Goal: Task Accomplishment & Management: Manage account settings

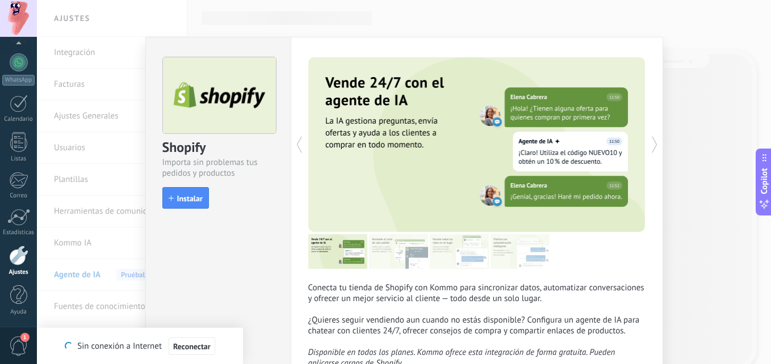
click at [112, 137] on div "Shopify Importa sin problemas tus pedidos y productos install Instalar Conecta …" at bounding box center [404, 182] width 734 height 364
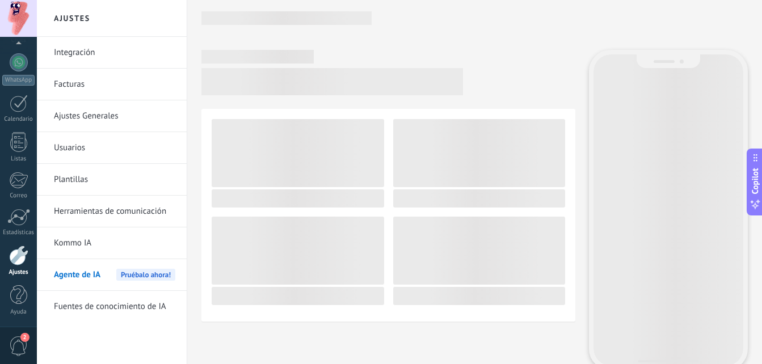
click at [87, 53] on link "Integración" at bounding box center [114, 53] width 121 height 32
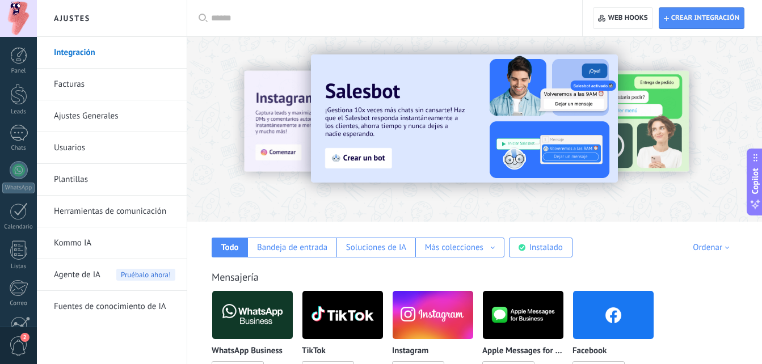
click at [287, 141] on div at bounding box center [197, 129] width 249 height 102
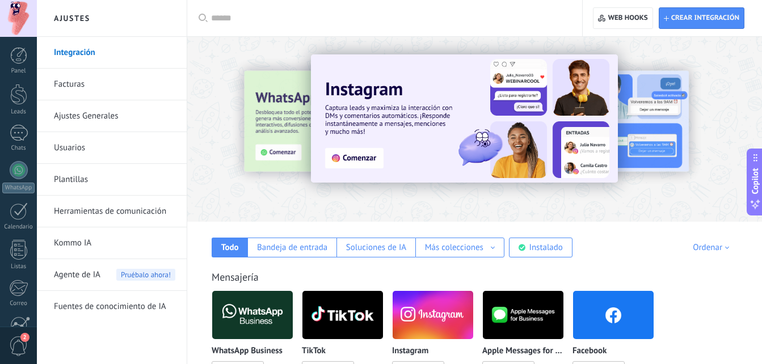
click at [440, 205] on div at bounding box center [474, 126] width 575 height 163
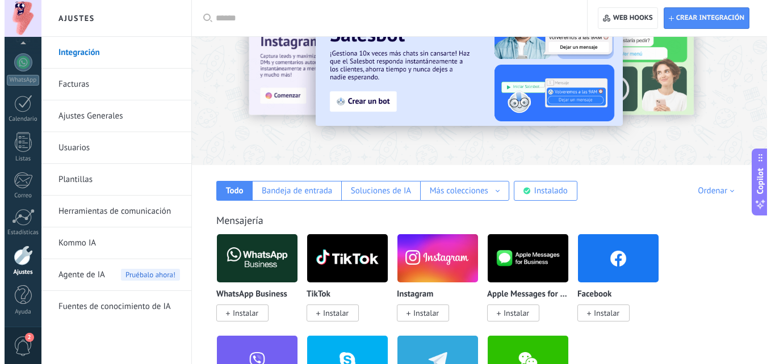
scroll to position [114, 0]
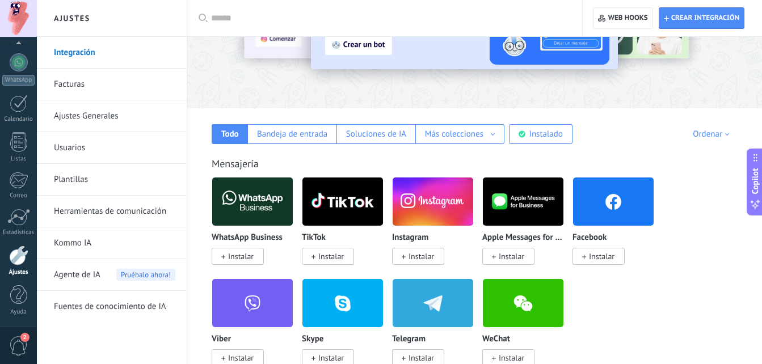
click at [597, 255] on span "Instalar" at bounding box center [602, 256] width 26 height 10
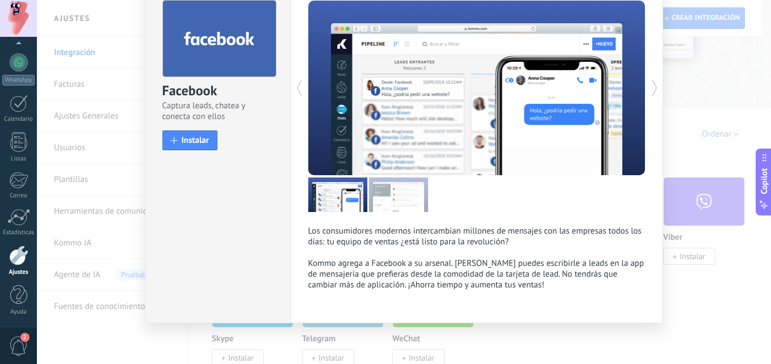
scroll to position [58, 0]
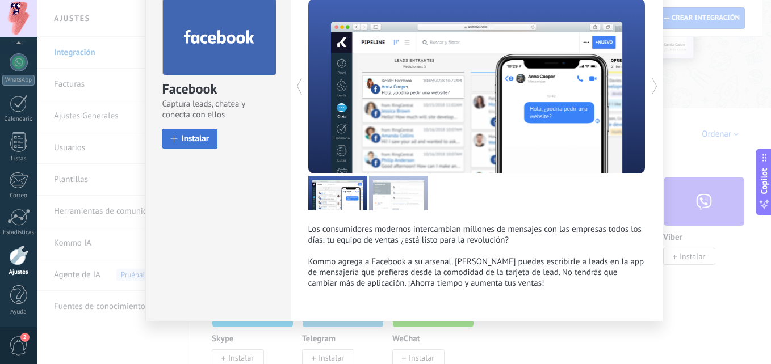
click at [211, 142] on button "Instalar" at bounding box center [190, 139] width 56 height 20
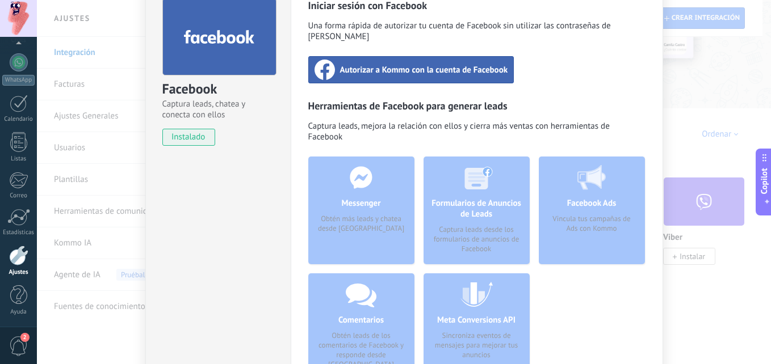
scroll to position [0, 0]
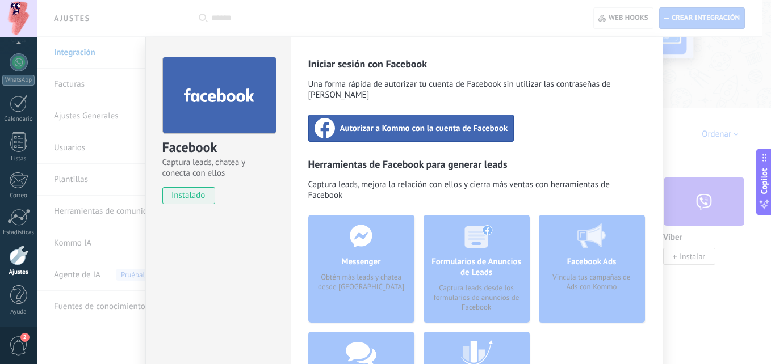
click at [428, 123] on span "Autorizar a Kommo con la cuenta de Facebook" at bounding box center [424, 128] width 168 height 11
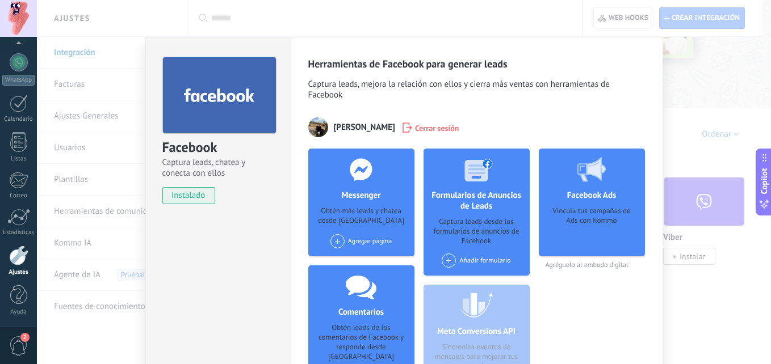
scroll to position [57, 0]
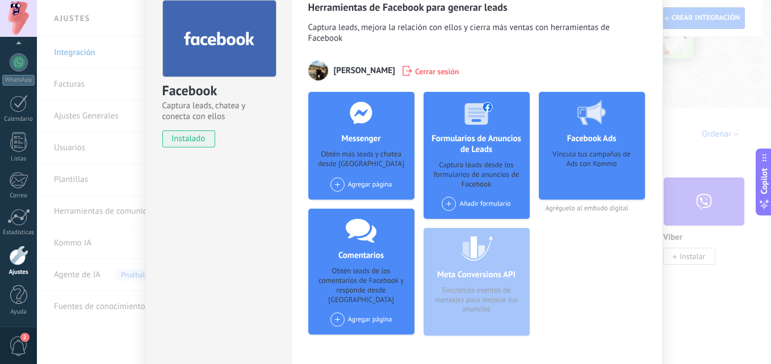
click at [595, 150] on div "Vincula tus campañas de Ads con Kommo" at bounding box center [592, 171] width 88 height 43
click at [452, 197] on span at bounding box center [449, 204] width 14 height 14
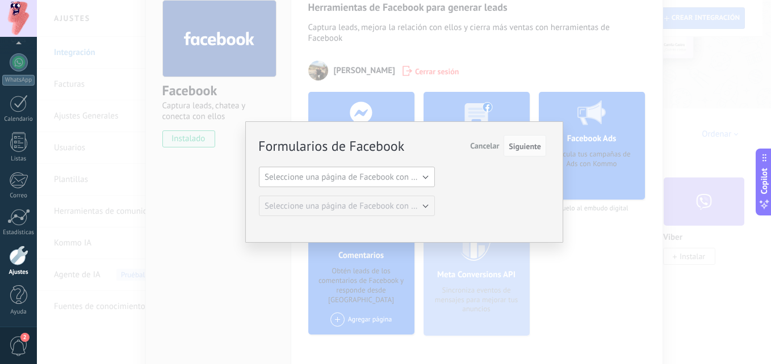
click at [427, 180] on span "Seleccione una página de Facebook con formas" at bounding box center [350, 177] width 171 height 11
click at [377, 200] on span "Oliver Lopez - Los Cabos Properties Expert" at bounding box center [341, 196] width 179 height 11
click at [410, 210] on span "Seleccione una página de Facebook con formas" at bounding box center [350, 206] width 171 height 11
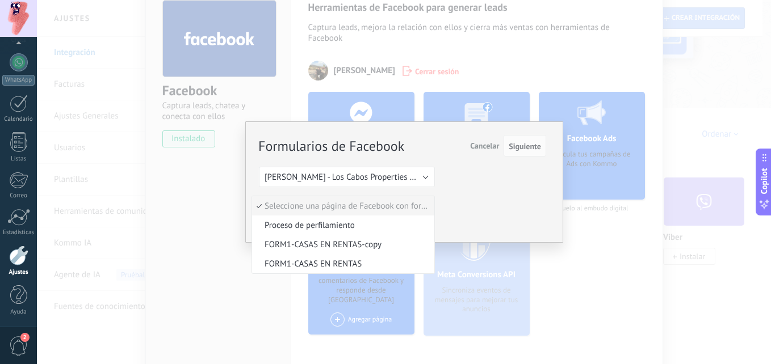
click at [431, 198] on li "Seleccione una página de Facebook con formas" at bounding box center [343, 205] width 182 height 19
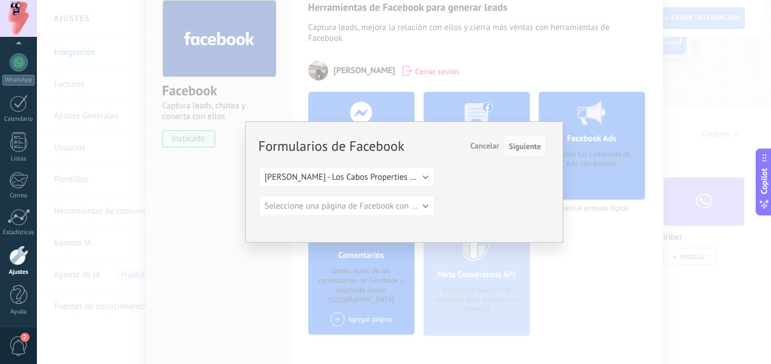
click at [480, 148] on span "Cancelar" at bounding box center [484, 146] width 29 height 10
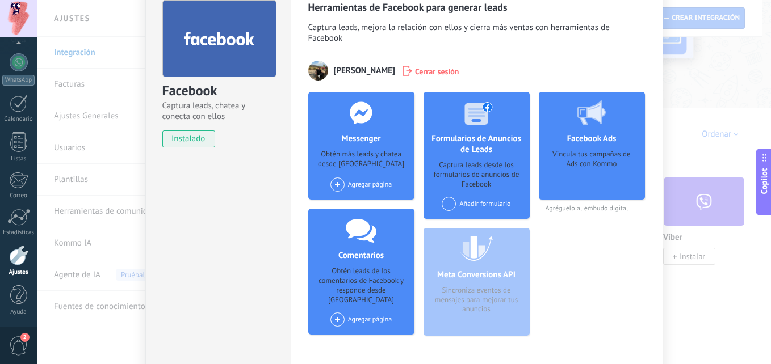
click at [335, 178] on span at bounding box center [337, 185] width 14 height 14
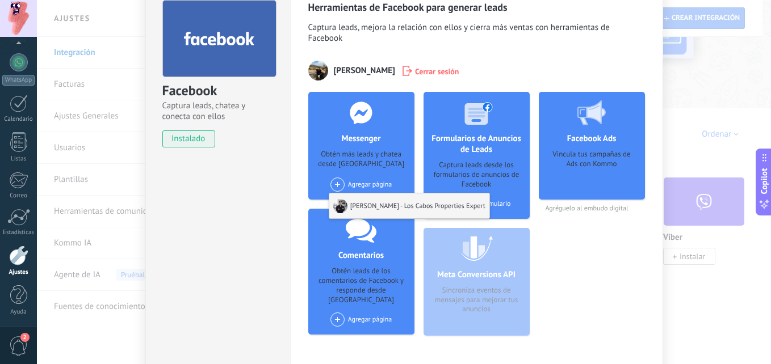
click at [399, 194] on div "Oliver Lopez - Los Cabos Properties Expert" at bounding box center [409, 206] width 160 height 25
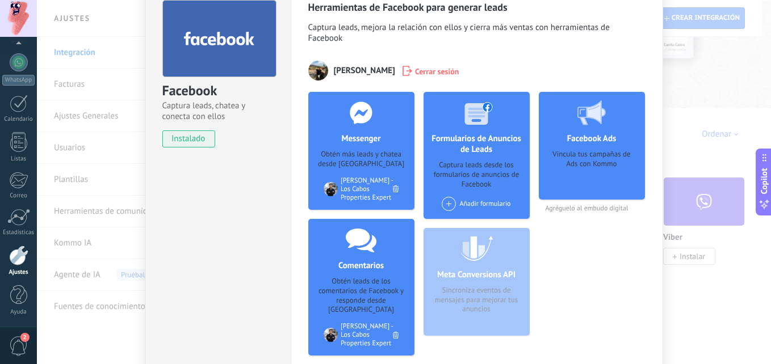
click at [102, 142] on div "Facebook Captura leads, chatea y conecta con ellos instalado Desinstalar Herram…" at bounding box center [404, 182] width 734 height 364
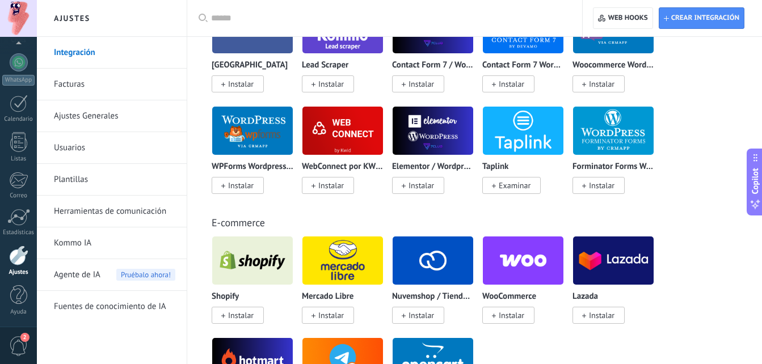
scroll to position [0, 0]
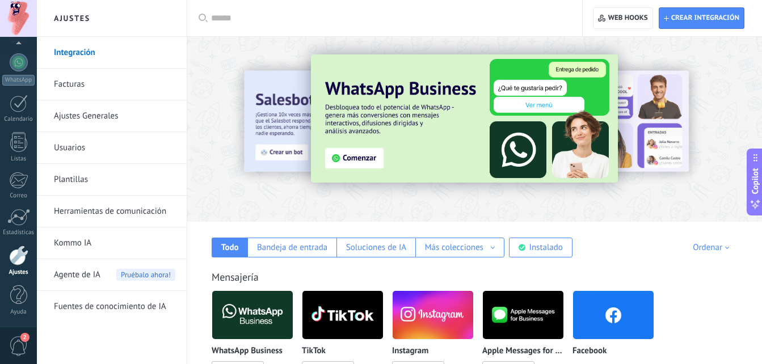
click at [287, 136] on div at bounding box center [197, 129] width 249 height 102
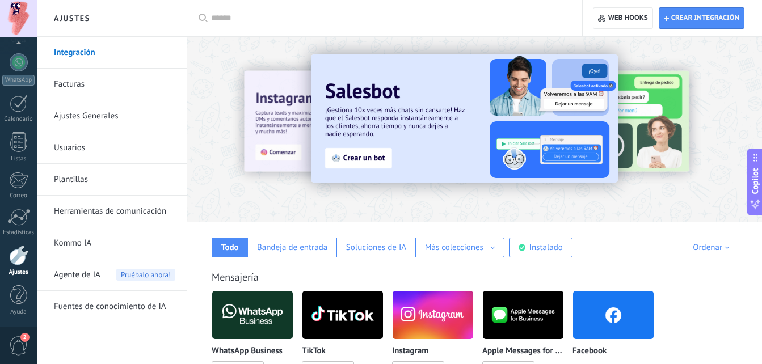
click at [291, 137] on div at bounding box center [197, 129] width 249 height 102
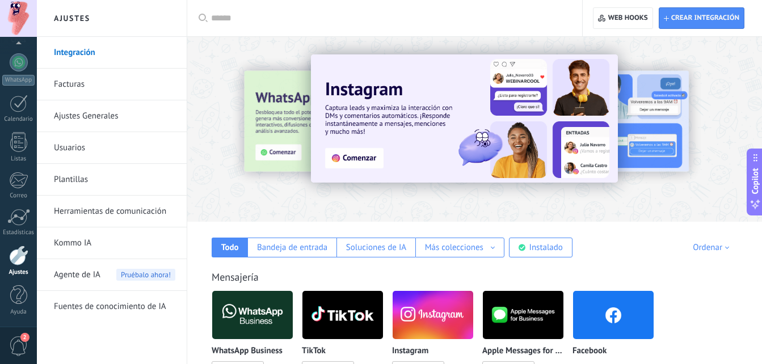
click at [293, 140] on div at bounding box center [197, 129] width 249 height 102
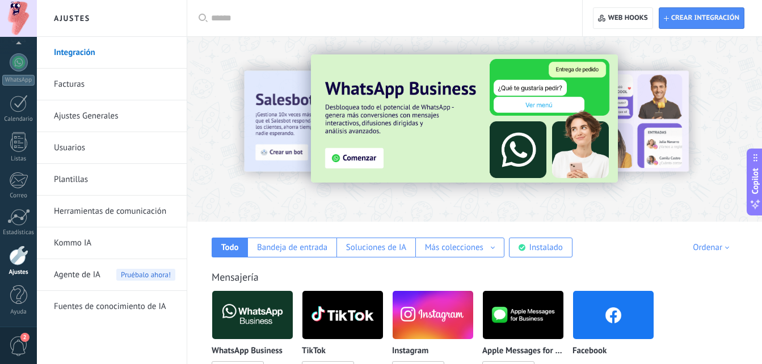
click at [288, 139] on div at bounding box center [197, 129] width 249 height 102
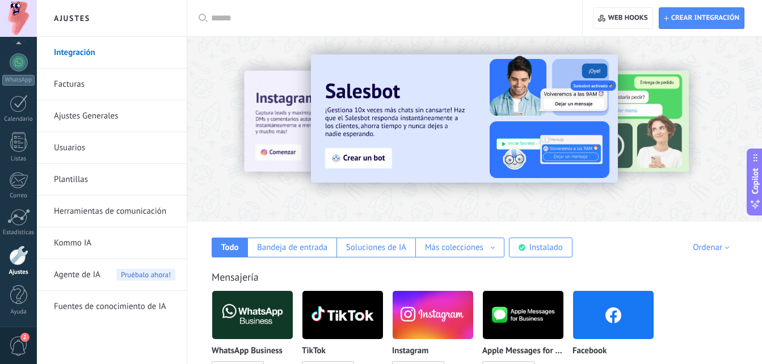
click at [351, 158] on img at bounding box center [464, 118] width 307 height 128
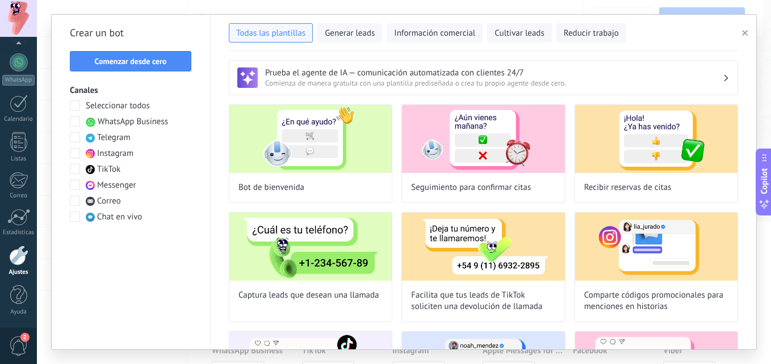
click at [533, 77] on h3 "Prueba el agente de IA — comunicación automatizada con clientes 24/7" at bounding box center [493, 73] width 457 height 11
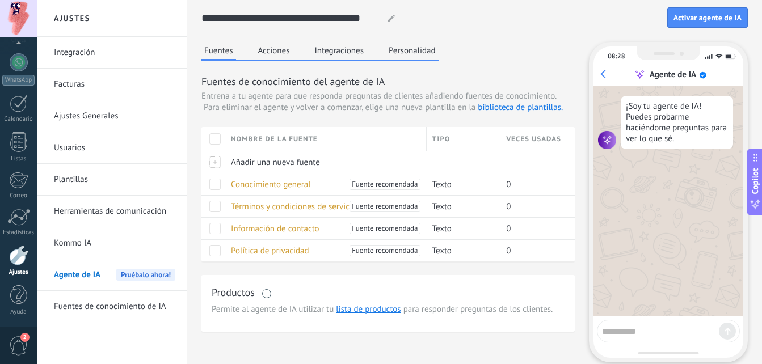
click at [153, 275] on span "Pruébalo ahora!" at bounding box center [145, 275] width 59 height 12
click at [273, 292] on span at bounding box center [269, 293] width 14 height 9
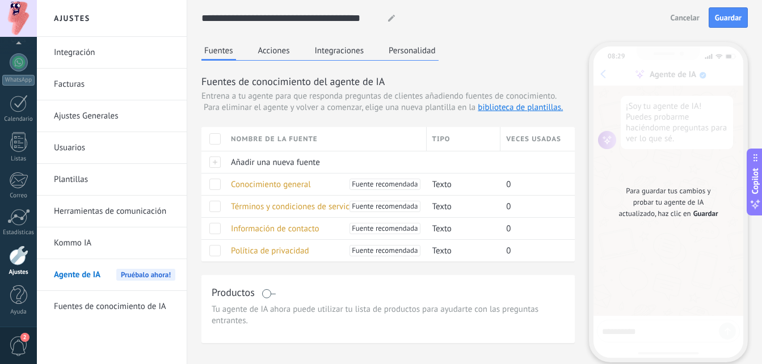
click at [694, 219] on span "Guardar" at bounding box center [706, 213] width 25 height 11
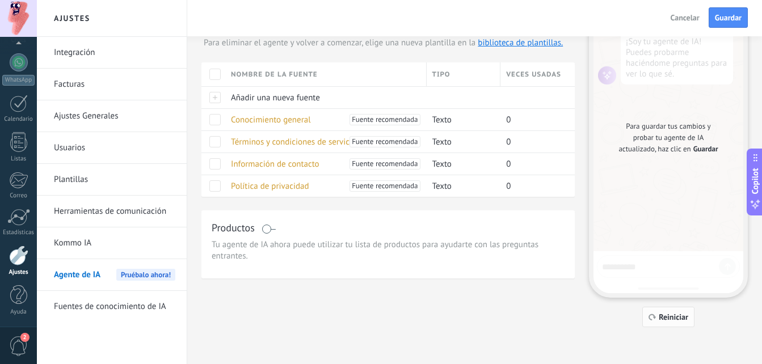
click at [683, 320] on span "Reiniciar" at bounding box center [674, 317] width 30 height 8
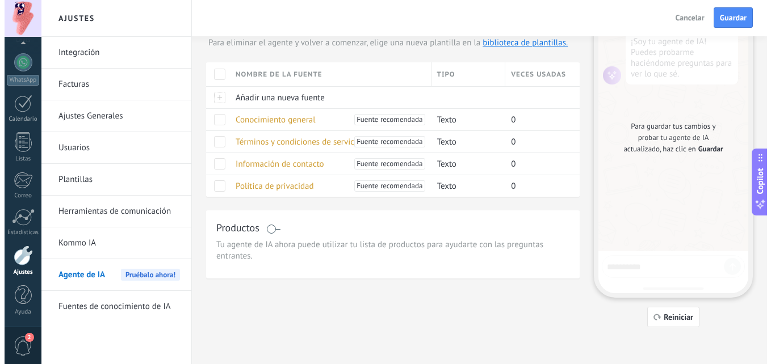
scroll to position [8, 0]
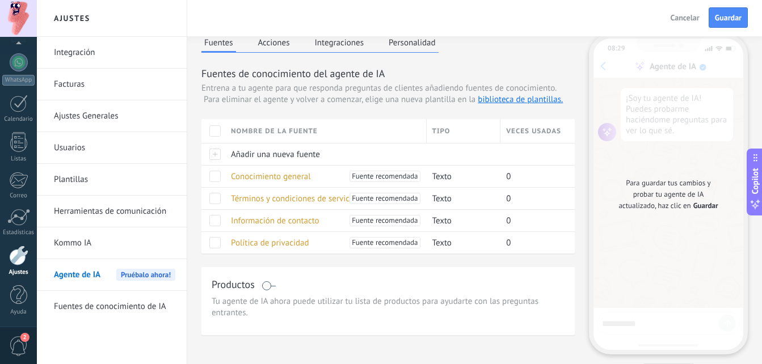
click at [262, 287] on span at bounding box center [269, 286] width 14 height 9
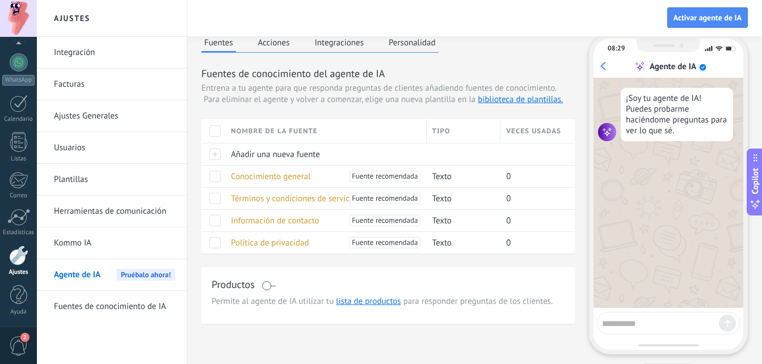
click at [263, 287] on span at bounding box center [269, 286] width 14 height 9
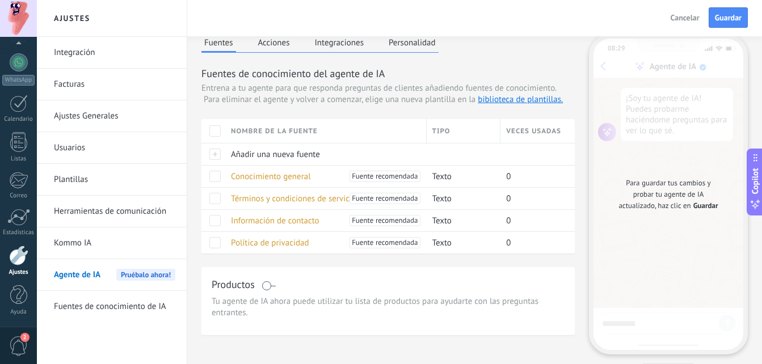
click at [263, 287] on span at bounding box center [269, 286] width 14 height 9
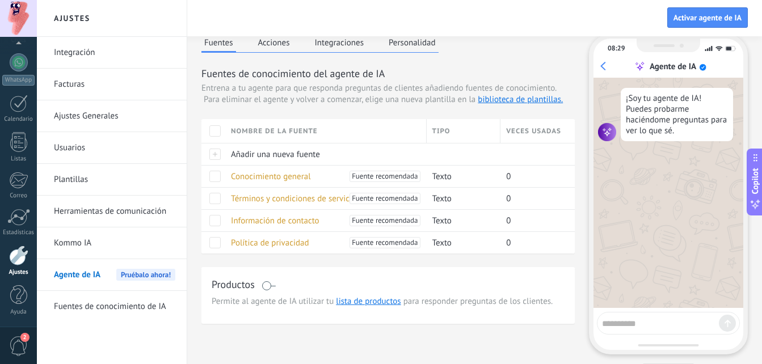
click at [263, 287] on span at bounding box center [269, 286] width 14 height 9
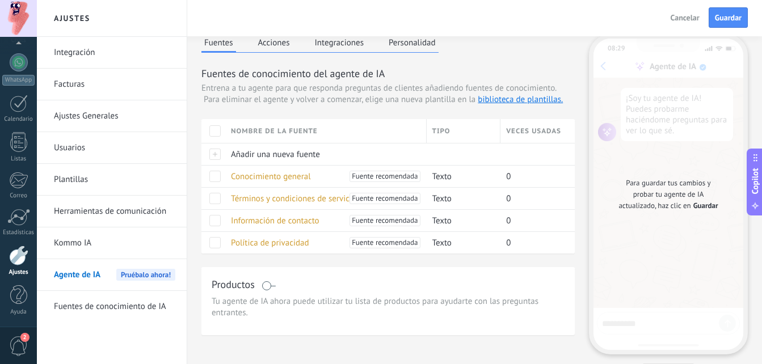
click at [263, 287] on span at bounding box center [269, 286] width 14 height 9
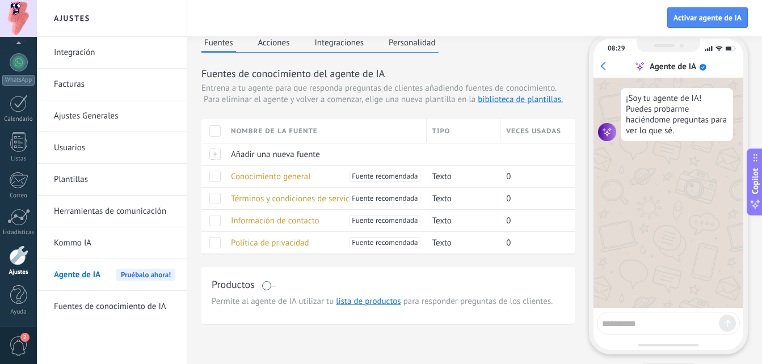
click at [263, 287] on span at bounding box center [269, 286] width 14 height 9
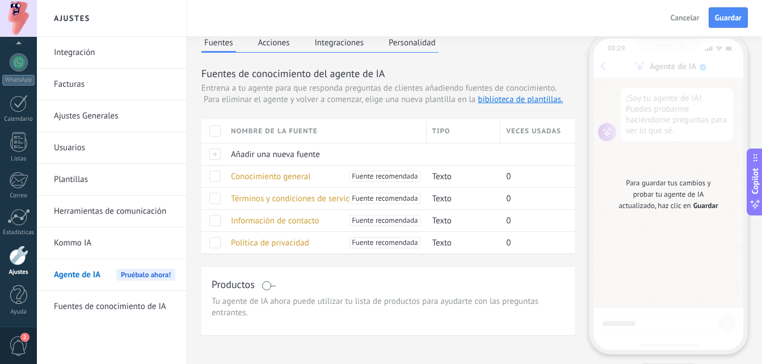
click at [263, 284] on span at bounding box center [269, 286] width 14 height 9
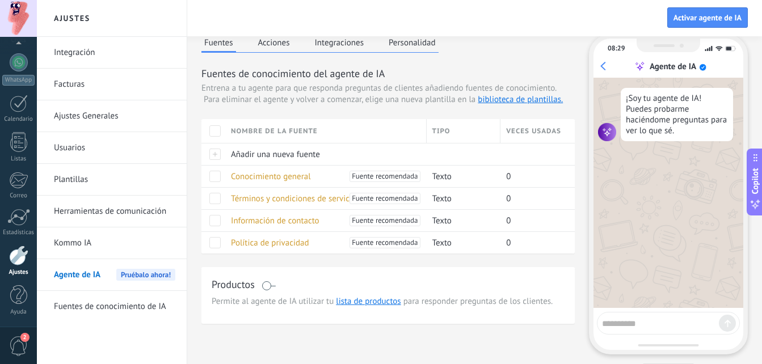
click at [268, 288] on span at bounding box center [269, 286] width 14 height 9
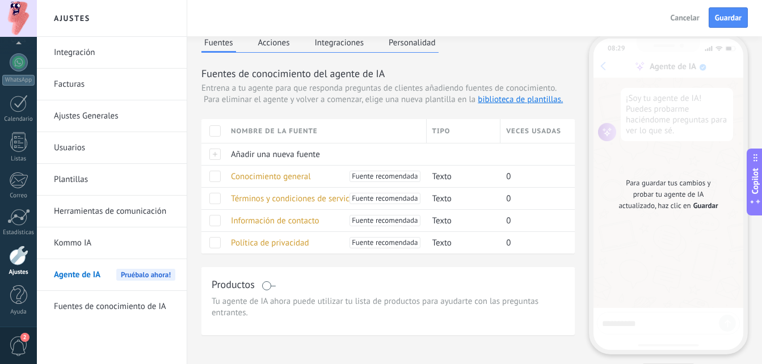
click at [268, 288] on span at bounding box center [269, 286] width 14 height 9
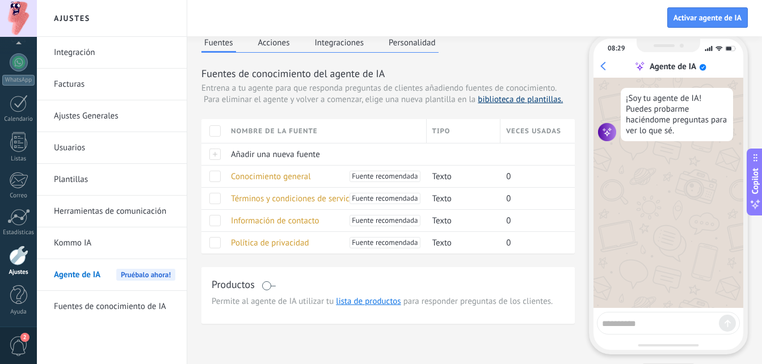
click at [484, 99] on link "biblioteca de plantillas." at bounding box center [520, 99] width 85 height 11
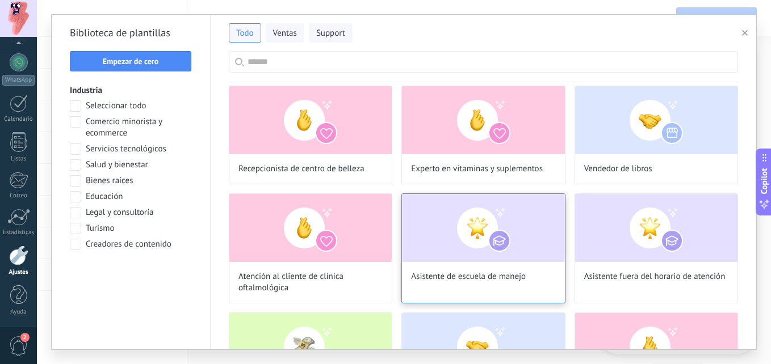
scroll to position [57, 0]
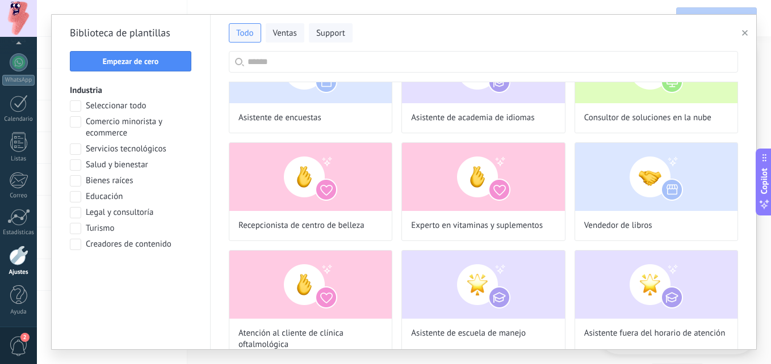
click at [293, 58] on input "text" at bounding box center [489, 62] width 484 height 20
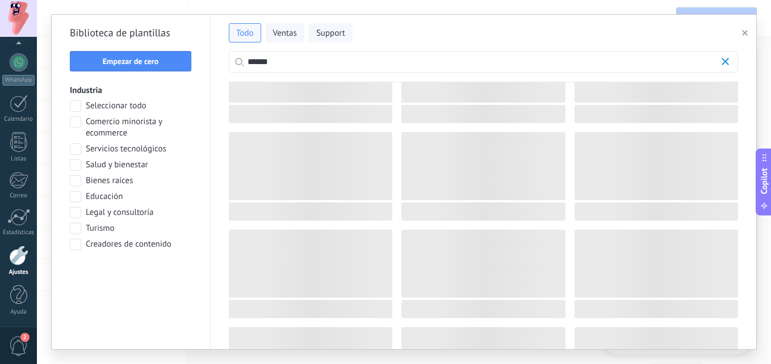
scroll to position [0, 0]
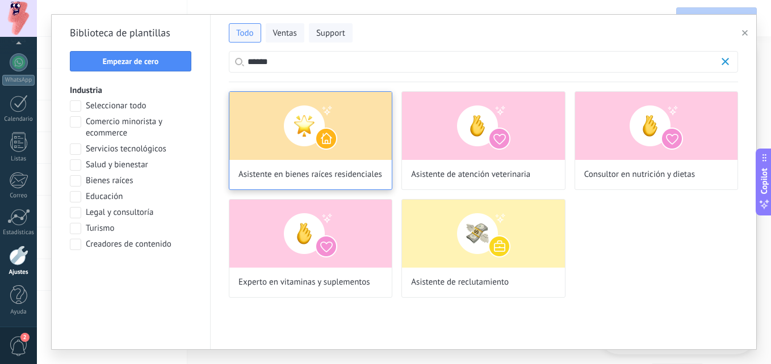
type input "******"
click at [320, 136] on img at bounding box center [310, 126] width 162 height 68
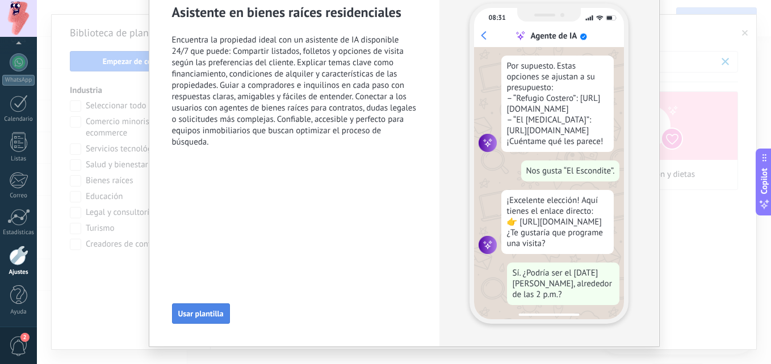
scroll to position [373, 0]
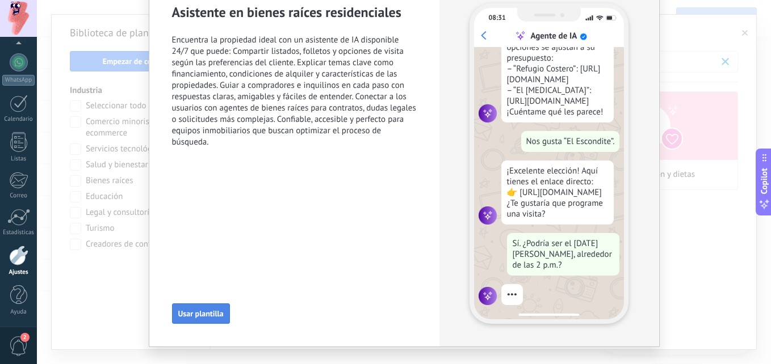
click at [207, 310] on span "Usar plantilla" at bounding box center [200, 314] width 45 height 8
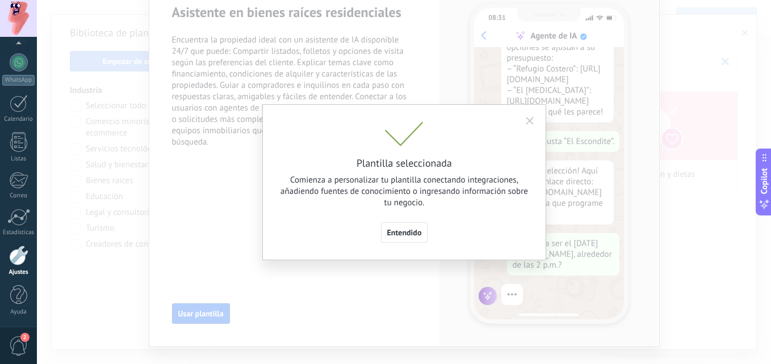
scroll to position [384, 0]
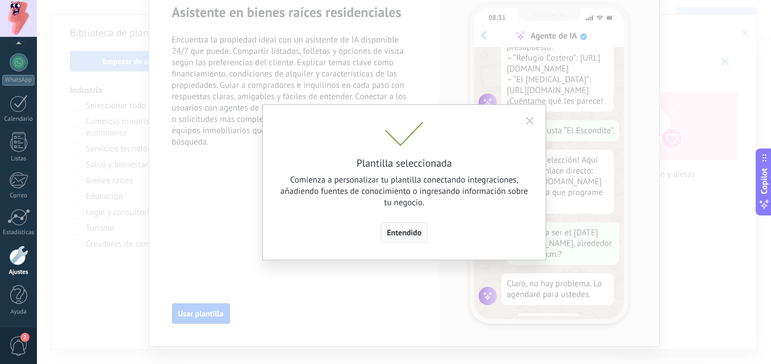
click at [406, 239] on button "Entendido" at bounding box center [404, 233] width 47 height 20
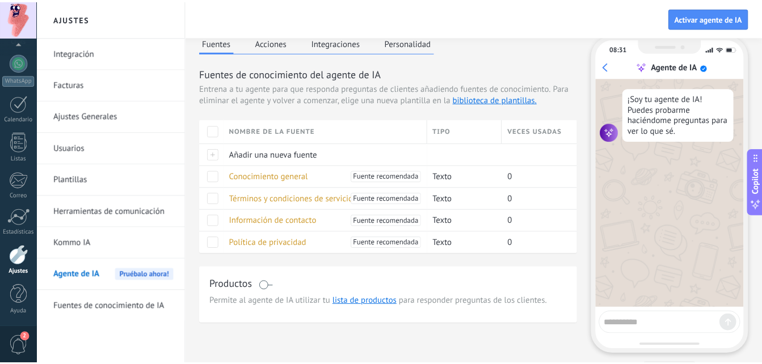
scroll to position [0, 0]
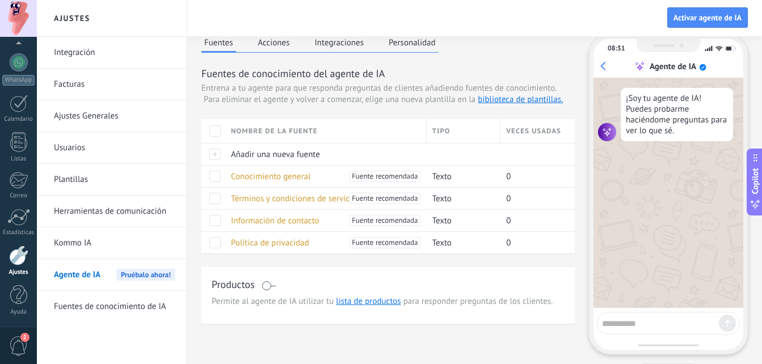
click at [111, 307] on link "Fuentes de conocimiento de IA" at bounding box center [114, 307] width 121 height 32
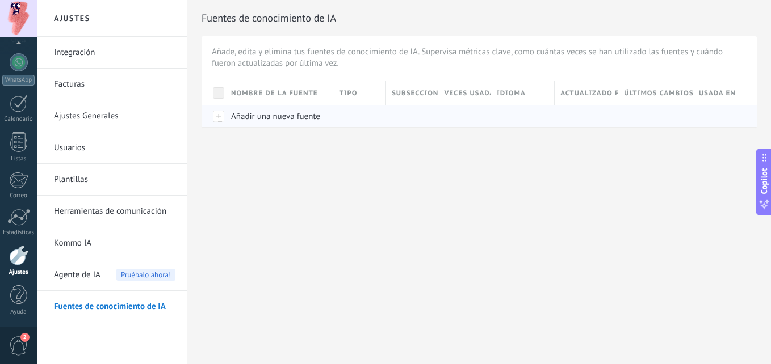
click at [254, 112] on span "Añadir una nueva fuente" at bounding box center [275, 116] width 89 height 11
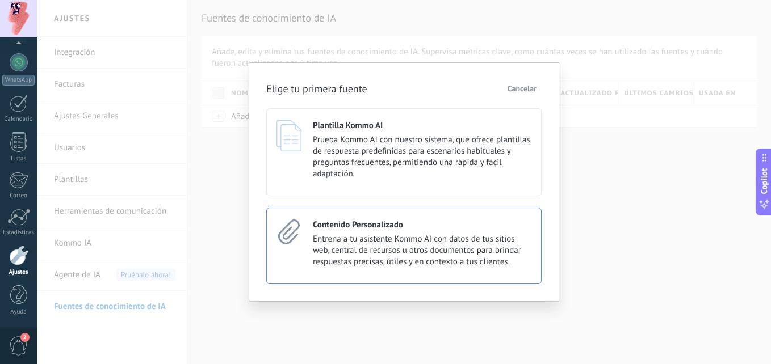
click at [430, 248] on span "Entrena a tu asistente Kommo AI con datos de tus sitios web, central de recurso…" at bounding box center [422, 251] width 219 height 34
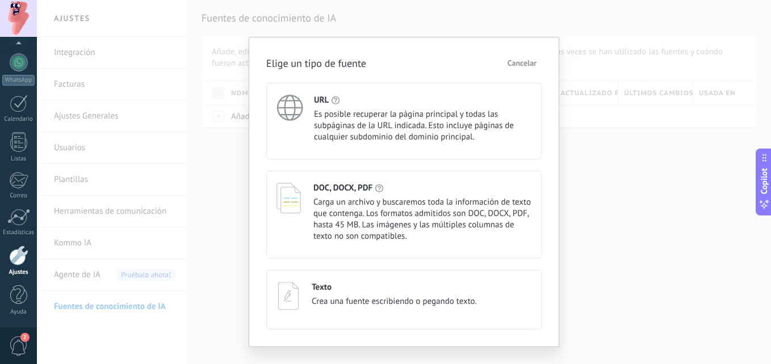
scroll to position [19, 0]
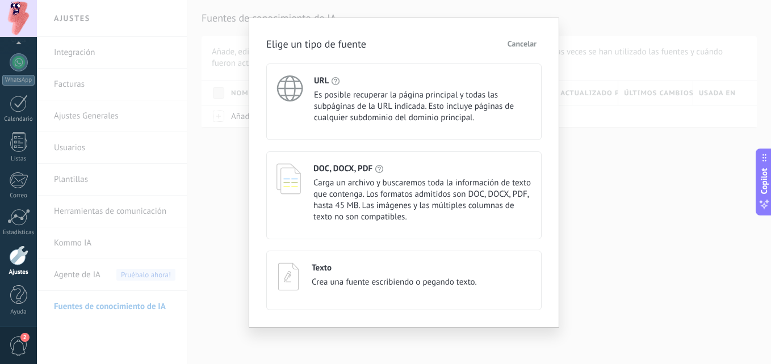
click at [531, 47] on span "Cancelar" at bounding box center [521, 44] width 29 height 8
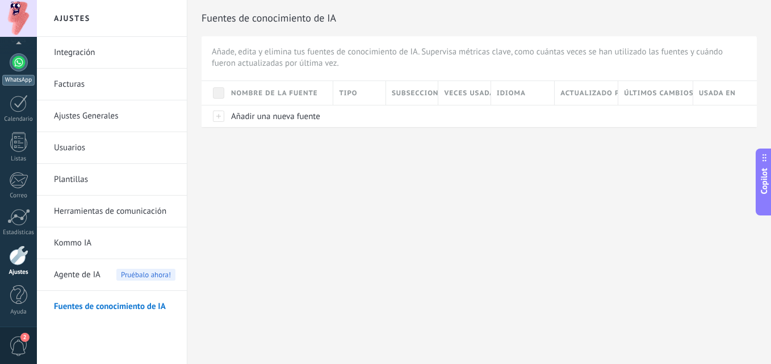
click at [15, 72] on link "WhatsApp" at bounding box center [18, 69] width 37 height 32
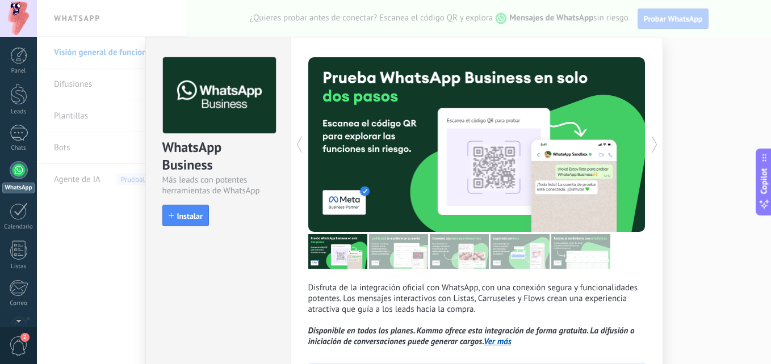
click at [503, 341] on link "Ver más" at bounding box center [498, 342] width 28 height 11
click at [670, 22] on div "WhatsApp Business Más leads con potentes herramientas de WhatsApp install Insta…" at bounding box center [404, 182] width 734 height 364
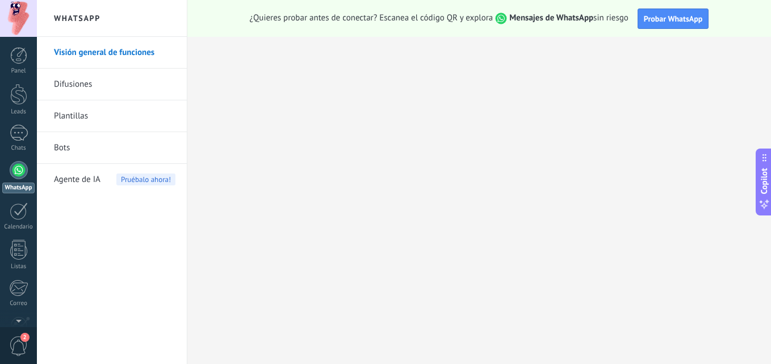
click at [670, 22] on span "Probar WhatsApp" at bounding box center [673, 19] width 59 height 10
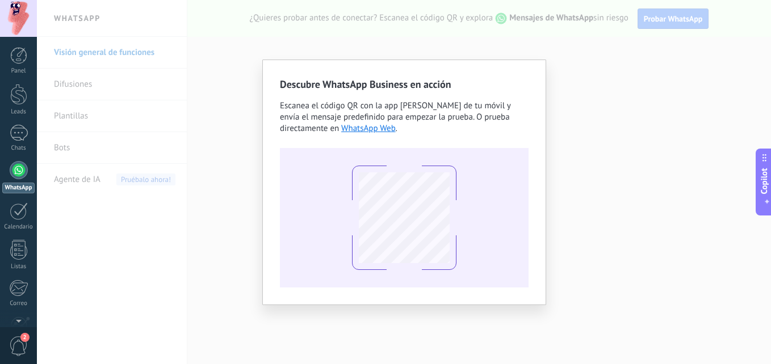
click at [584, 73] on div "Descubre WhatsApp Business en acción Escanea el código QR con la app de cámara …" at bounding box center [404, 182] width 734 height 364
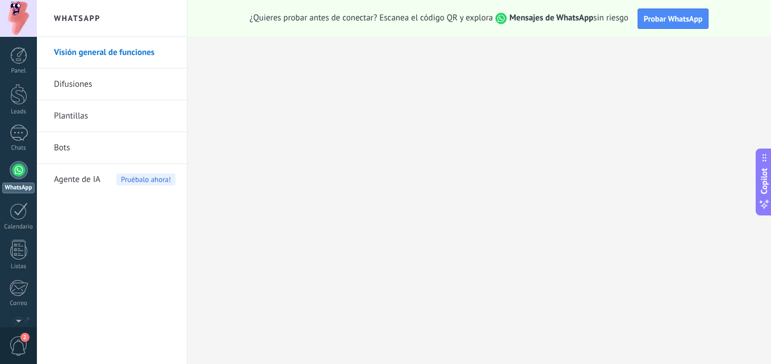
click at [78, 85] on link "Difusiones" at bounding box center [114, 85] width 121 height 32
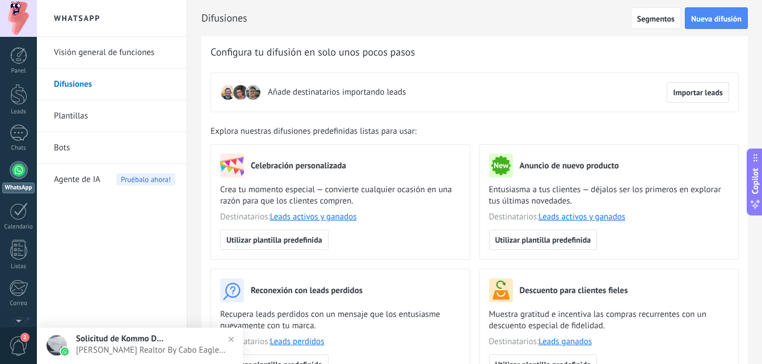
click at [75, 116] on link "Plantillas" at bounding box center [114, 116] width 121 height 32
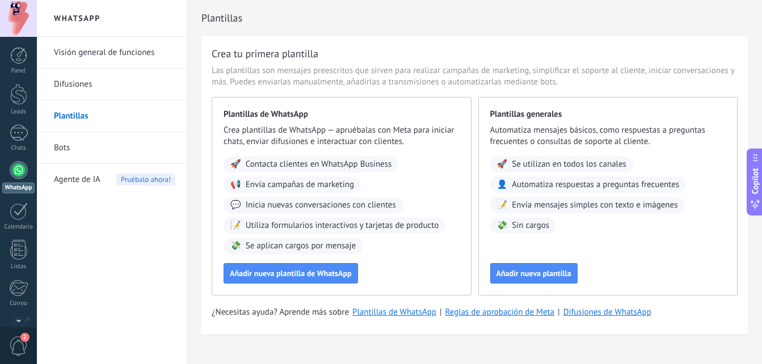
click at [70, 153] on link "Bots" at bounding box center [114, 148] width 121 height 32
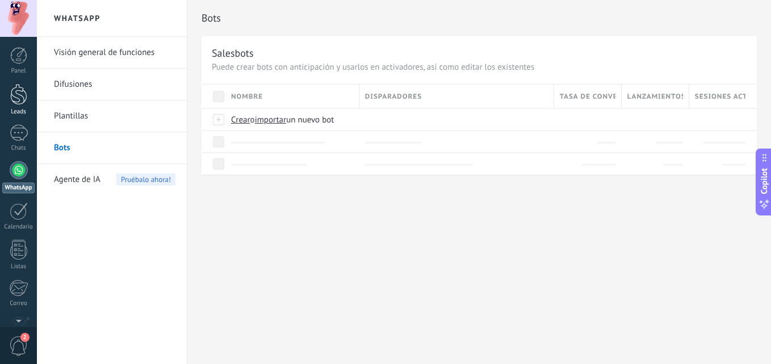
click at [19, 103] on div at bounding box center [18, 94] width 17 height 21
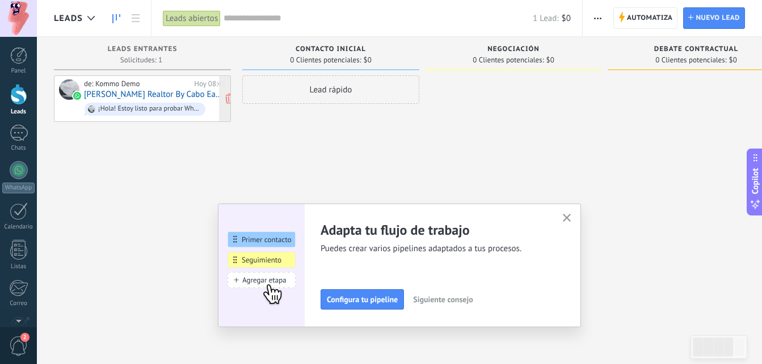
click at [127, 93] on link "[PERSON_NAME] Realtor By Cabo Eagle" at bounding box center [155, 95] width 142 height 10
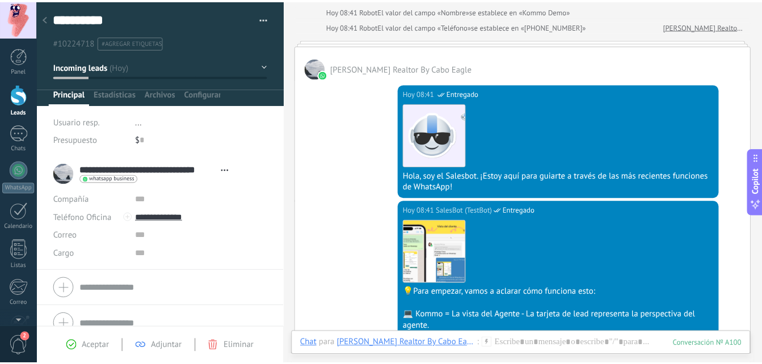
scroll to position [93, 0]
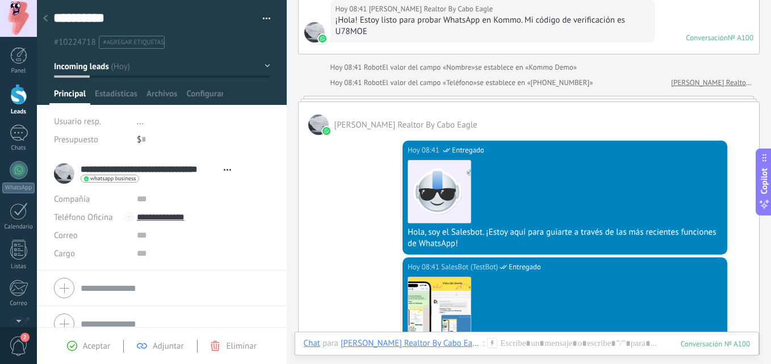
click at [21, 104] on div at bounding box center [18, 94] width 17 height 21
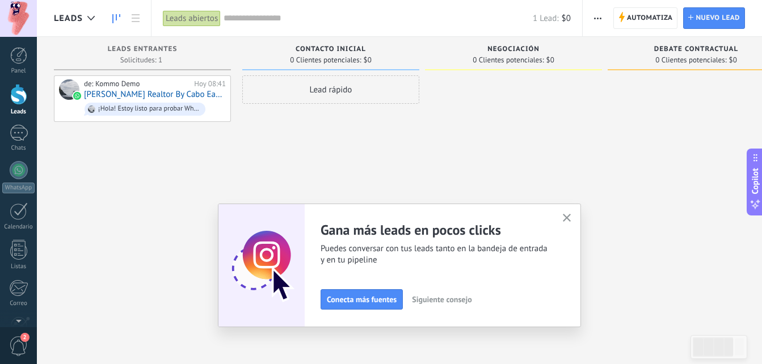
click at [464, 299] on span "Siguiente consejo" at bounding box center [442, 300] width 60 height 8
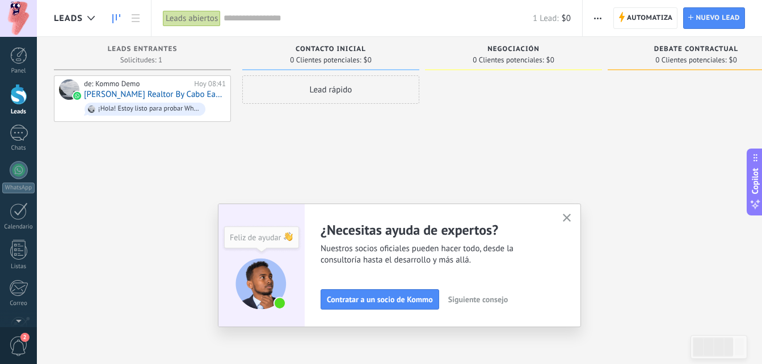
click at [464, 299] on span "Siguiente consejo" at bounding box center [478, 300] width 60 height 8
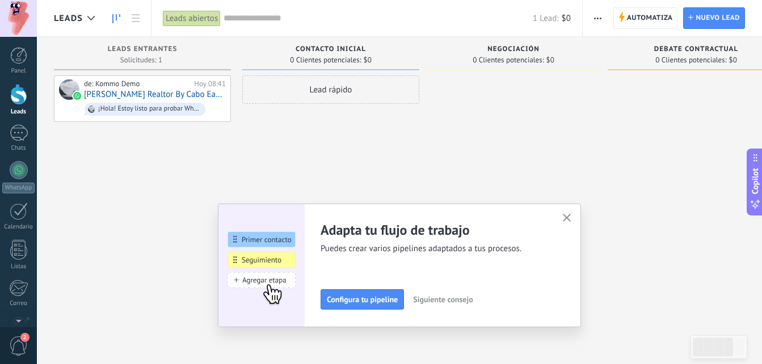
click at [464, 299] on span "Siguiente consejo" at bounding box center [443, 300] width 60 height 8
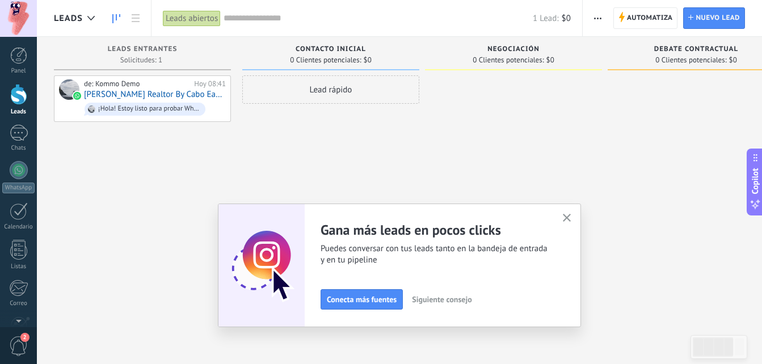
click at [565, 221] on button "button" at bounding box center [567, 218] width 14 height 15
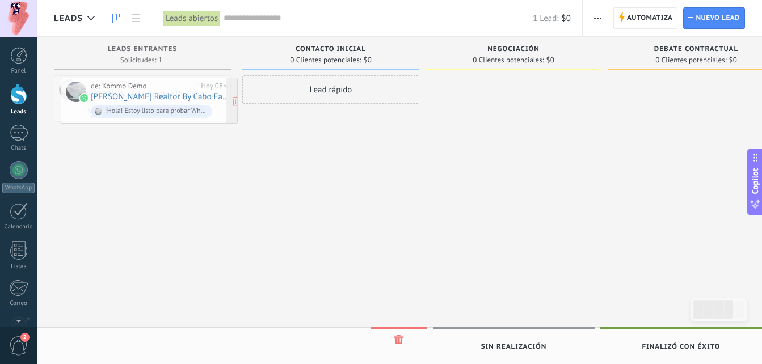
drag, startPoint x: 194, startPoint y: 81, endPoint x: 201, endPoint y: 83, distance: 7.2
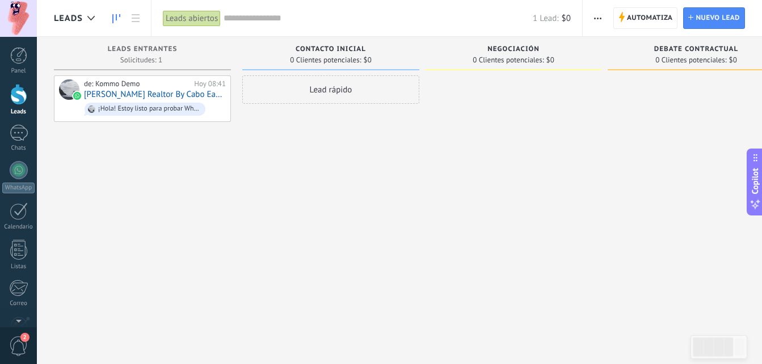
click at [604, 238] on div "Negociación 0 Clientes potenciales: $0" at bounding box center [516, 164] width 183 height 255
drag, startPoint x: 696, startPoint y: 149, endPoint x: 773, endPoint y: 179, distance: 81.6
click at [762, 179] on html ".abecls-1,.abecls-2{fill-rule:evenodd}.abecls-2{fill:#fff} .abhcls-1{fill:none}…" at bounding box center [381, 182] width 762 height 364
click at [117, 16] on icon at bounding box center [116, 18] width 8 height 9
click at [140, 17] on link at bounding box center [135, 18] width 19 height 22
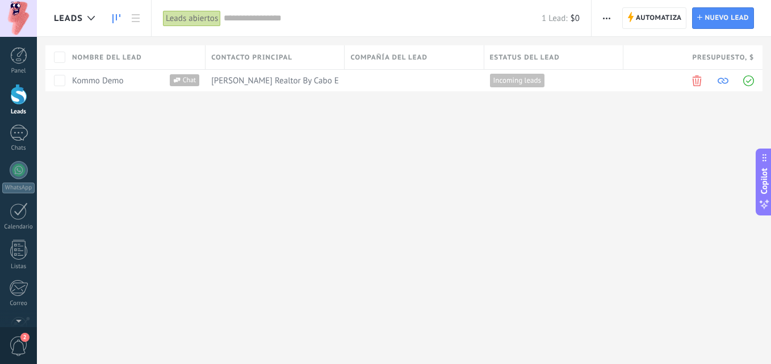
click at [115, 16] on icon at bounding box center [116, 18] width 8 height 9
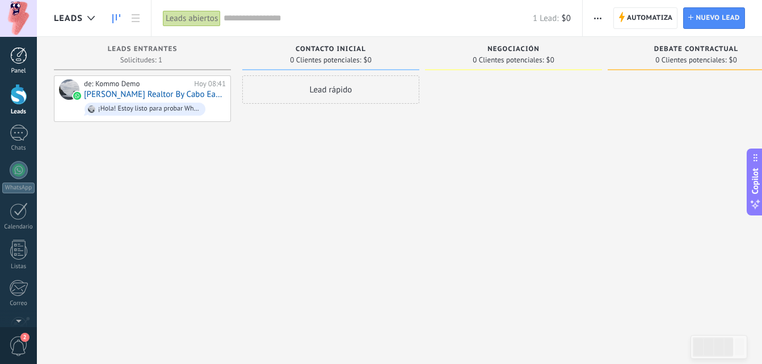
click at [16, 59] on div at bounding box center [18, 55] width 17 height 17
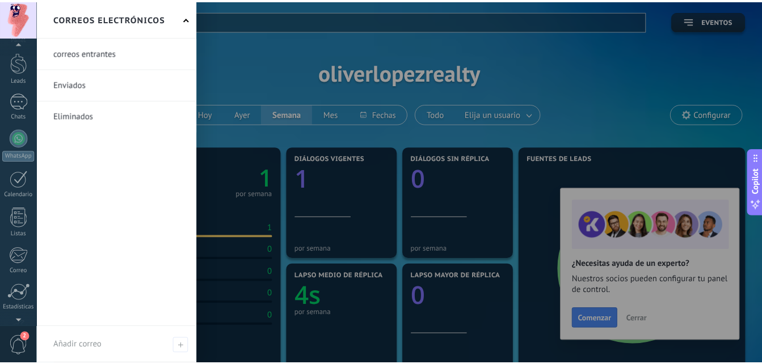
scroll to position [108, 0]
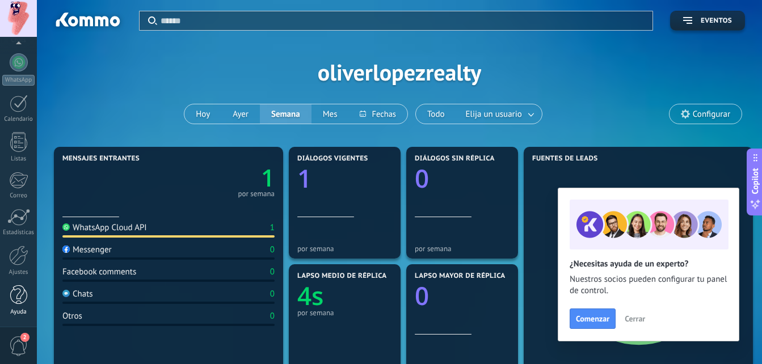
click at [20, 295] on div at bounding box center [18, 296] width 17 height 20
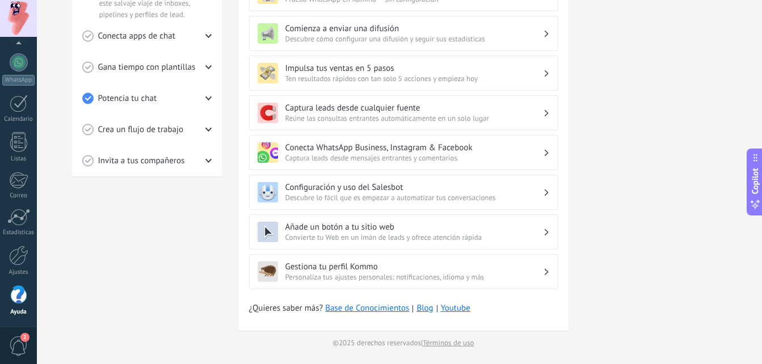
scroll to position [342, 0]
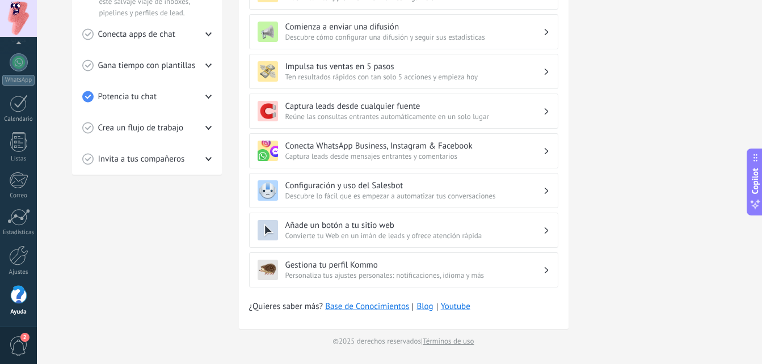
click at [387, 239] on span "Convierte tu Web en un imán de leads y ofrece atención rápida" at bounding box center [415, 236] width 258 height 10
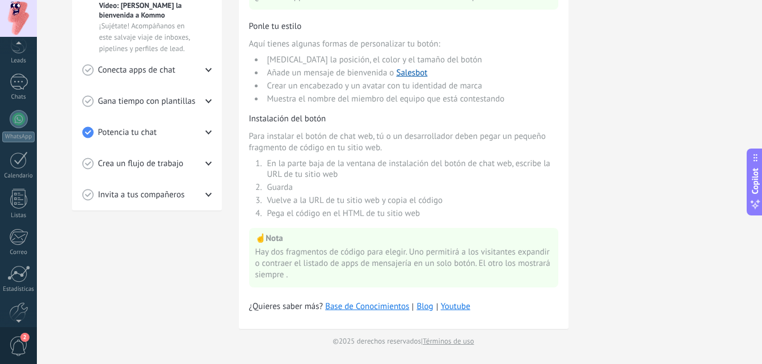
scroll to position [108, 0]
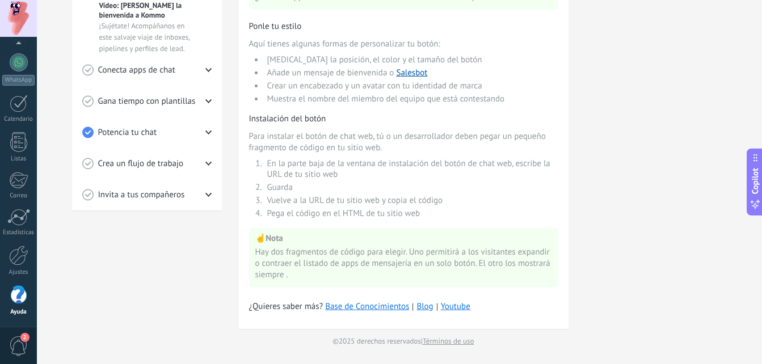
click at [19, 312] on div "Ayuda" at bounding box center [18, 312] width 33 height 7
click at [16, 300] on div at bounding box center [18, 296] width 17 height 20
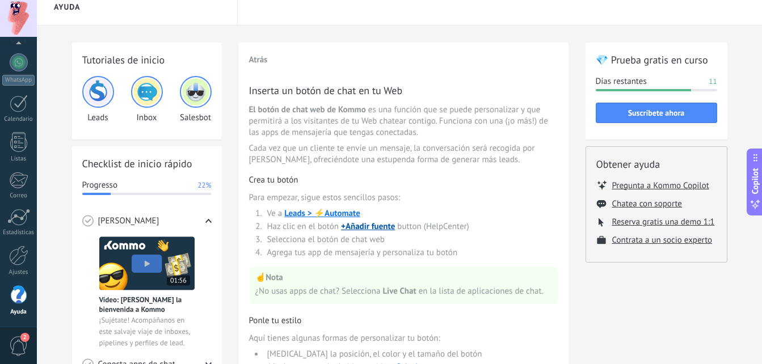
scroll to position [10, 0]
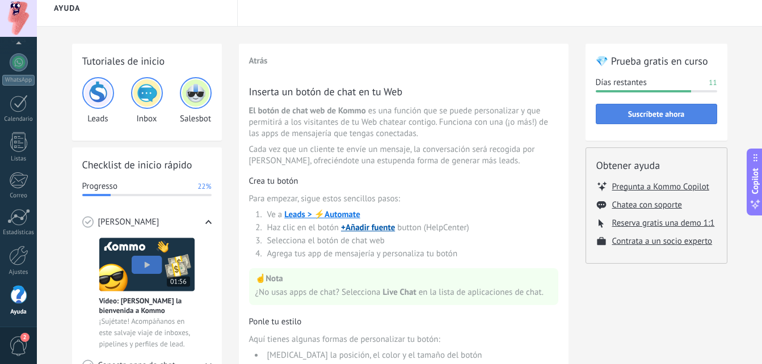
click at [680, 118] on span "Suscríbete ahora" at bounding box center [656, 114] width 57 height 8
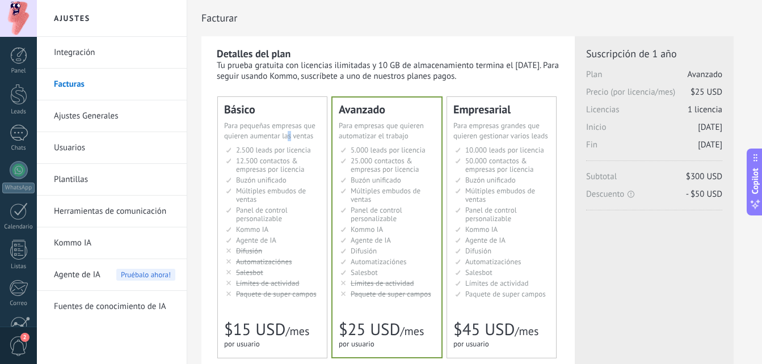
click at [289, 143] on div "Básico Для увеличения продаж в малом бизнесе For small businesses that want to …" at bounding box center [272, 227] width 109 height 261
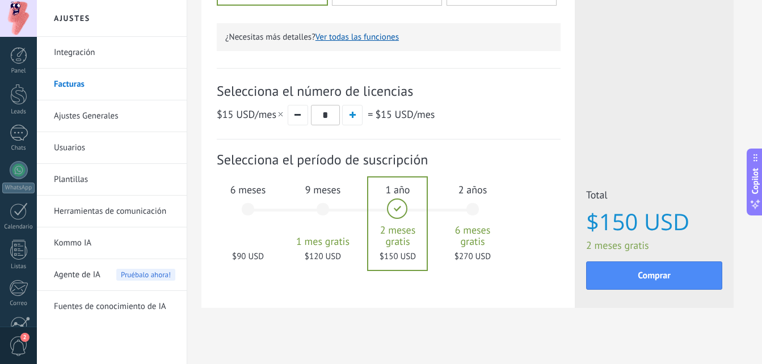
scroll to position [363, 0]
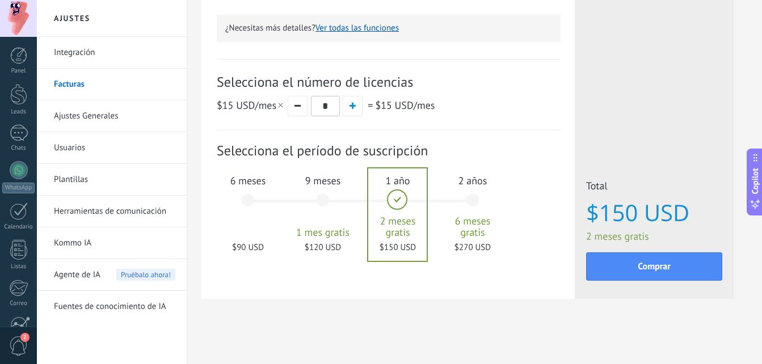
click at [248, 180] on span "6 meses" at bounding box center [247, 180] width 61 height 13
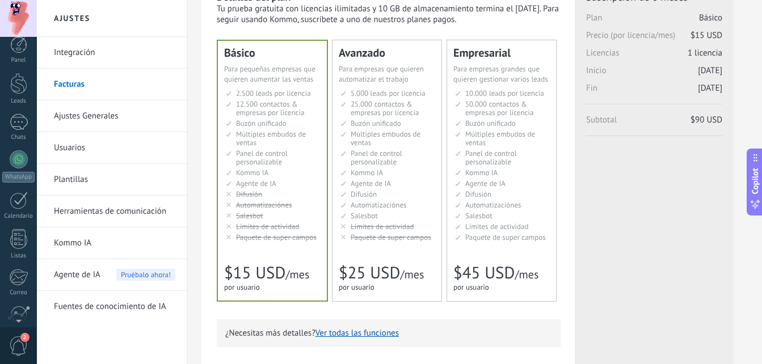
scroll to position [0, 0]
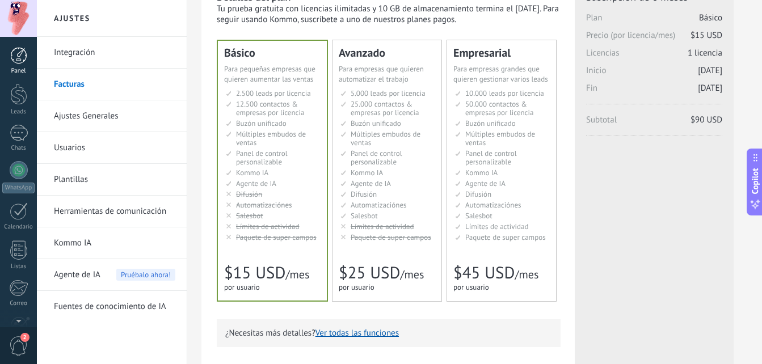
click at [20, 56] on div at bounding box center [18, 55] width 17 height 17
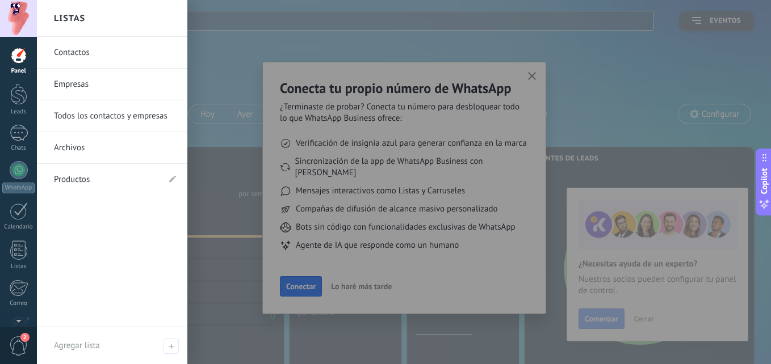
click at [330, 131] on div at bounding box center [422, 182] width 771 height 364
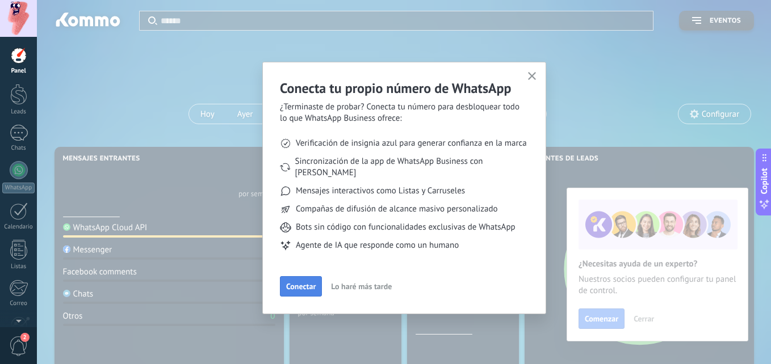
click at [305, 283] on span "Conectar" at bounding box center [301, 287] width 30 height 8
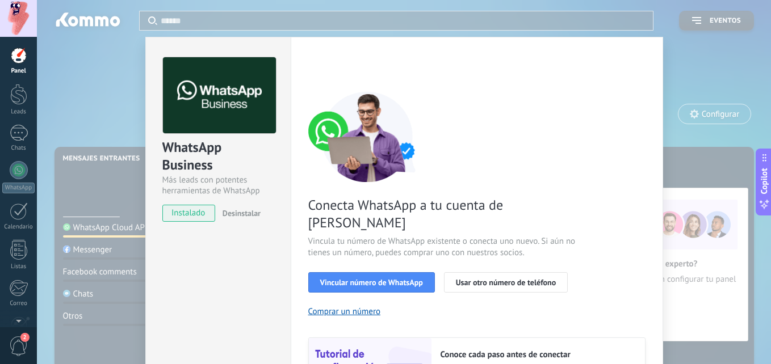
scroll to position [114, 0]
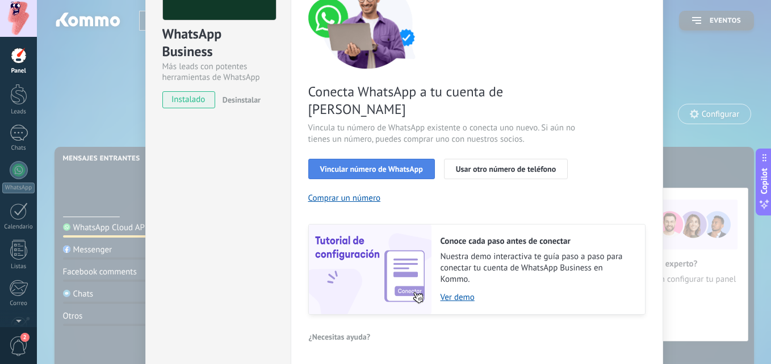
click at [402, 165] on span "Vincular número de WhatsApp" at bounding box center [371, 169] width 103 height 8
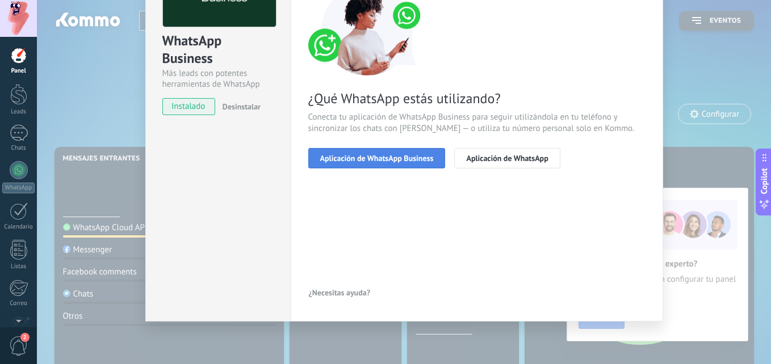
click at [395, 158] on span "Aplicación de WhatsApp Business" at bounding box center [377, 158] width 114 height 8
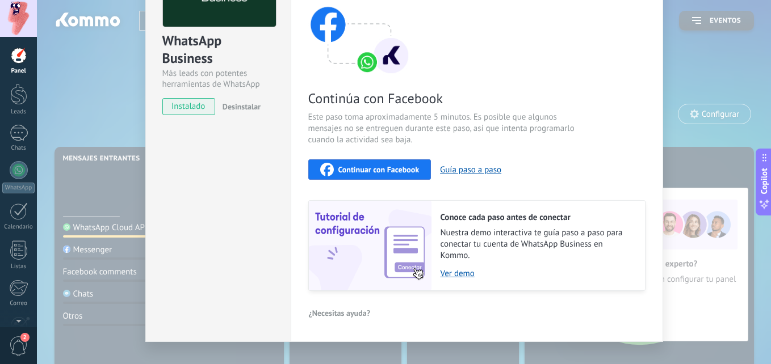
scroll to position [0, 0]
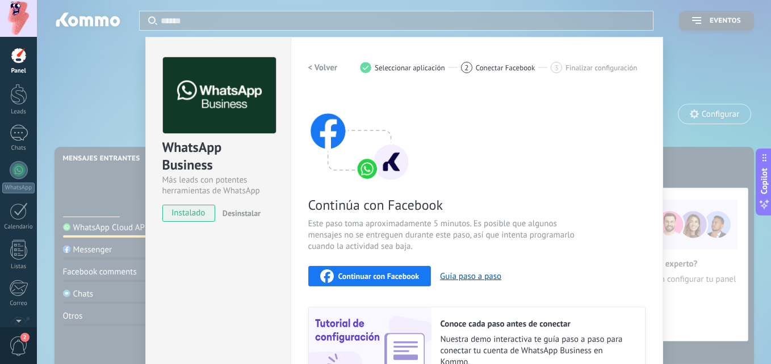
click at [324, 59] on button "< Volver" at bounding box center [323, 67] width 30 height 20
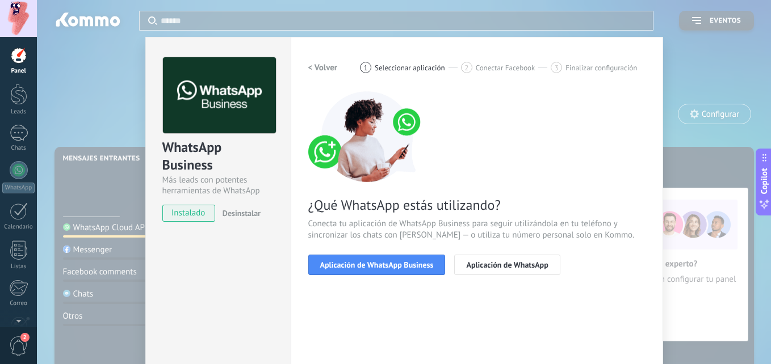
click at [325, 62] on h2 "< Volver" at bounding box center [323, 67] width 30 height 11
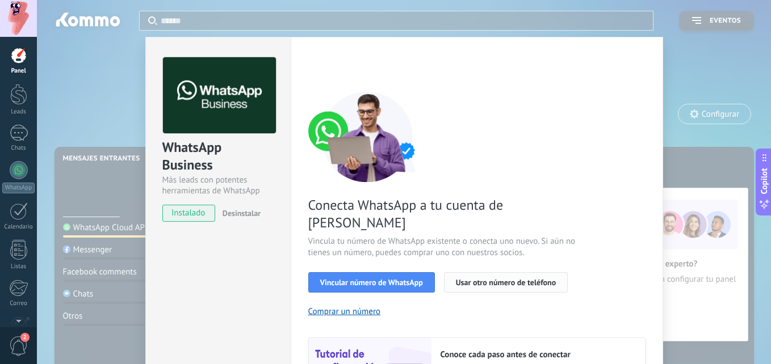
click at [476, 279] on span "Usar otro número de teléfono" at bounding box center [506, 283] width 100 height 8
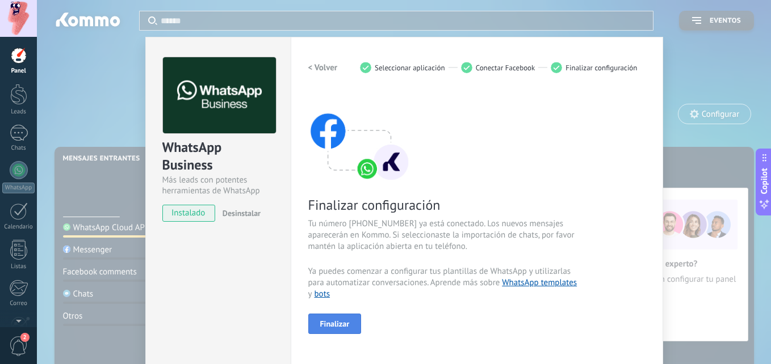
click at [348, 325] on button "Finalizar" at bounding box center [334, 324] width 53 height 20
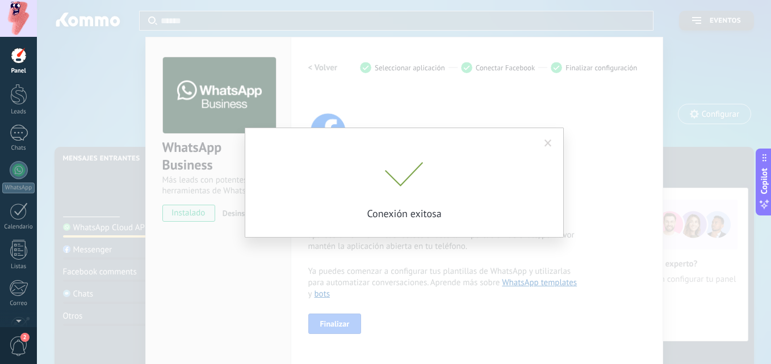
click at [470, 182] on div at bounding box center [404, 176] width 284 height 28
click at [547, 142] on span at bounding box center [547, 144] width 7 height 8
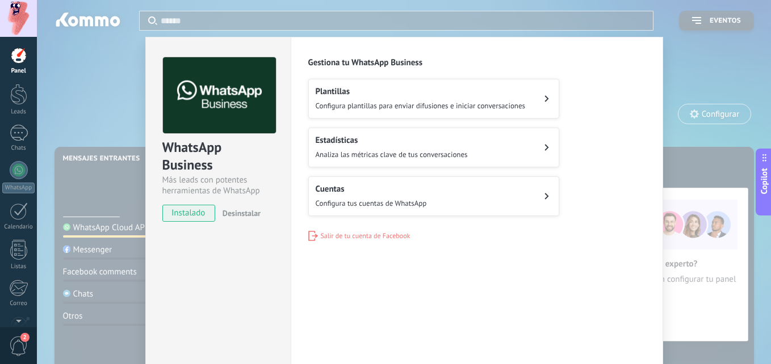
click at [697, 70] on div "WhatsApp Business Más leads con potentes herramientas de WhatsApp instalado Des…" at bounding box center [404, 182] width 734 height 364
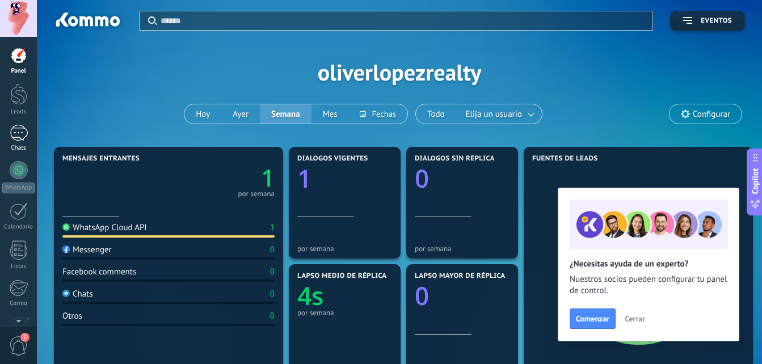
click at [17, 125] on div "1" at bounding box center [19, 133] width 18 height 16
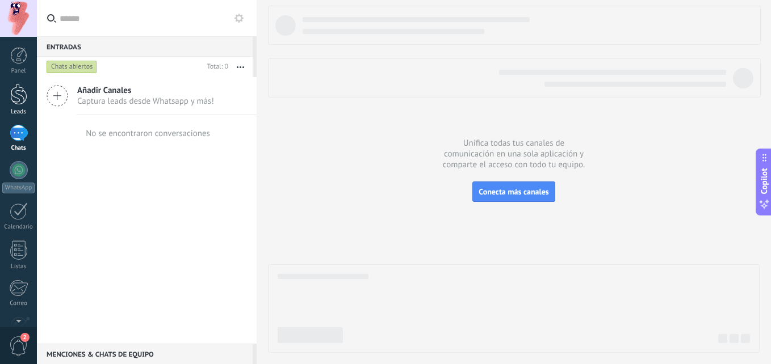
click at [19, 96] on div at bounding box center [18, 94] width 17 height 21
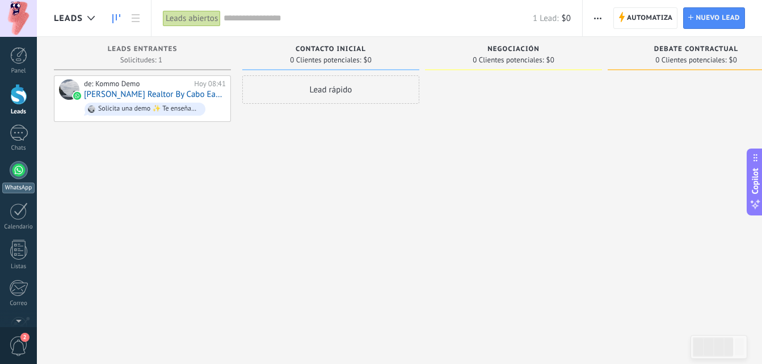
click at [9, 171] on link "WhatsApp" at bounding box center [18, 177] width 37 height 32
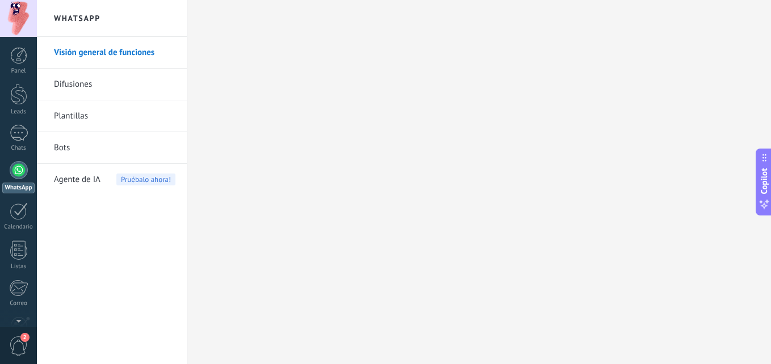
click at [18, 177] on div at bounding box center [19, 170] width 18 height 18
click at [19, 177] on div at bounding box center [19, 170] width 18 height 18
click at [14, 153] on div "Panel Leads 1 Chats WhatsApp Clientes" at bounding box center [18, 241] width 37 height 388
click at [15, 147] on div "Chats" at bounding box center [18, 148] width 33 height 7
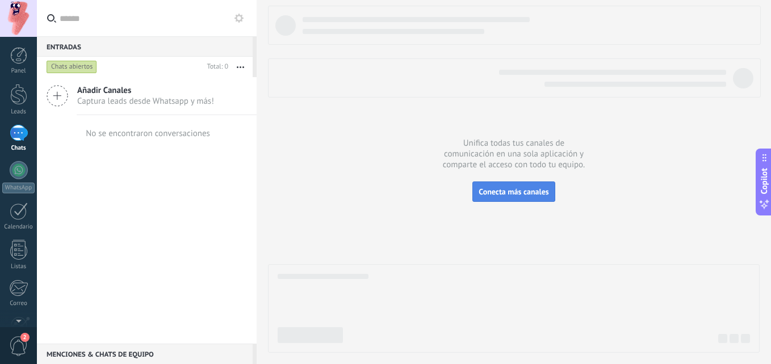
click at [497, 192] on span "Conecta más canales" at bounding box center [513, 192] width 70 height 10
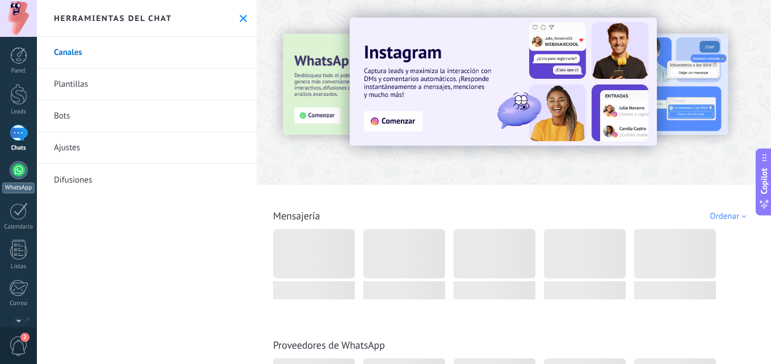
click at [28, 169] on link "WhatsApp" at bounding box center [18, 177] width 37 height 32
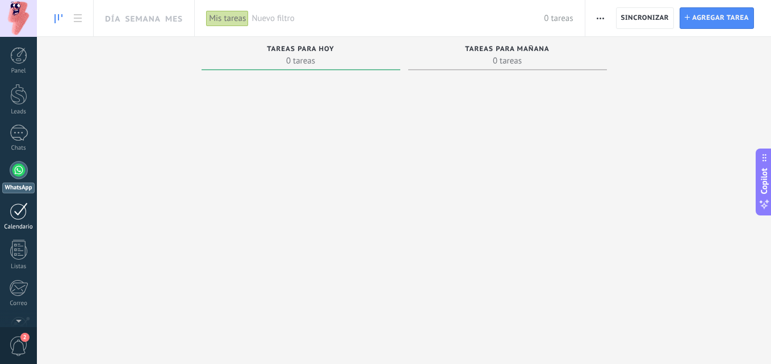
click at [16, 213] on div at bounding box center [19, 212] width 18 height 18
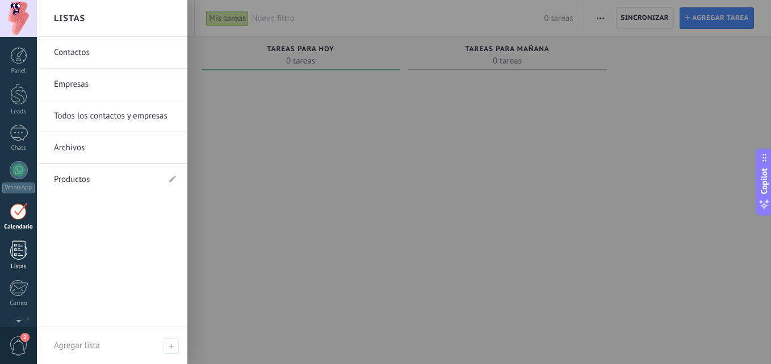
click at [23, 247] on div at bounding box center [18, 250] width 17 height 20
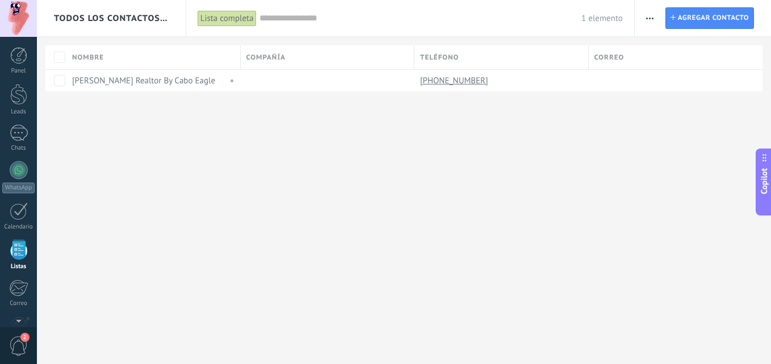
scroll to position [70, 0]
click at [141, 93] on div "Todos los contactos y empresas Lista completa Aplicar 1 elemento Lista completa…" at bounding box center [404, 64] width 734 height 128
click at [141, 88] on div "[PERSON_NAME] Realtor By Cabo Eagle" at bounding box center [150, 81] width 169 height 22
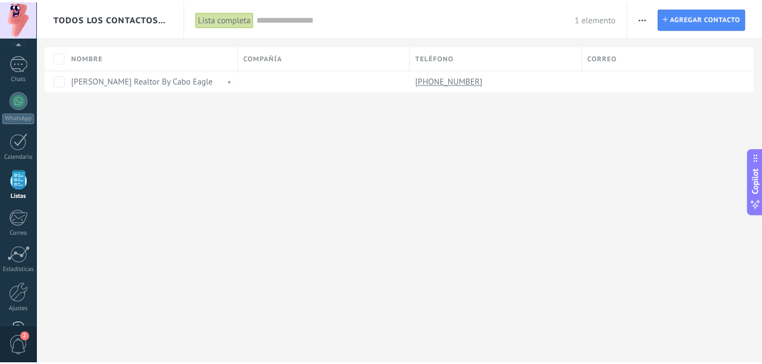
scroll to position [108, 0]
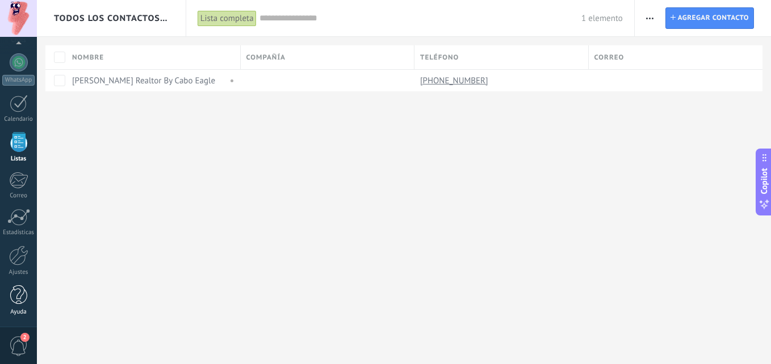
click at [14, 305] on link "Ayuda" at bounding box center [18, 301] width 37 height 31
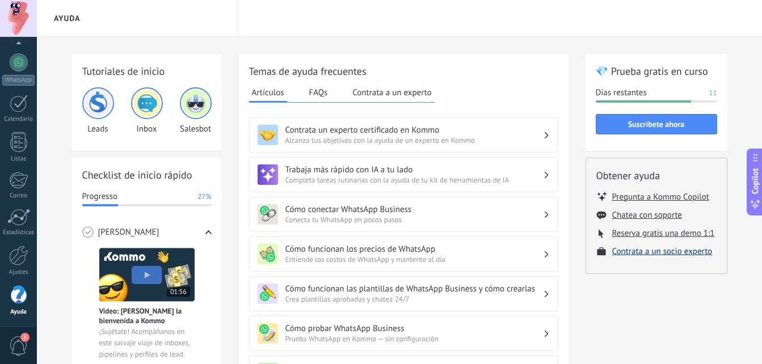
click at [690, 248] on button "Contrata a un socio experto" at bounding box center [662, 251] width 100 height 11
